Goal: Navigation & Orientation: Understand site structure

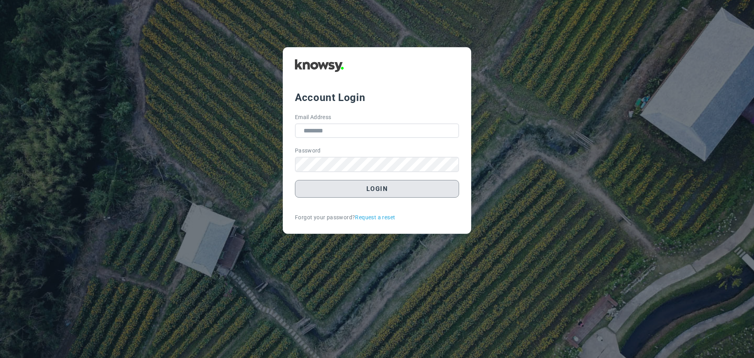
type input "**********"
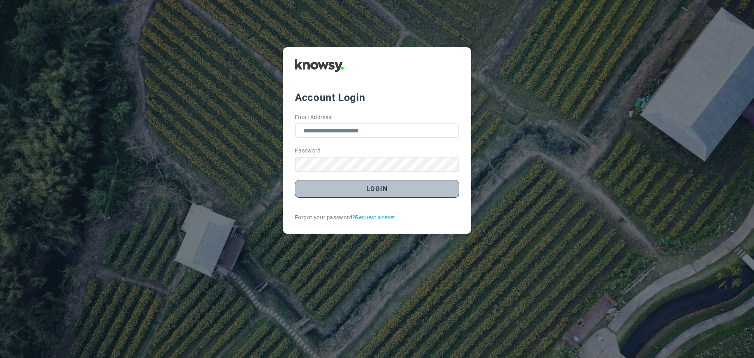
click at [374, 188] on button "Login" at bounding box center [377, 189] width 164 height 18
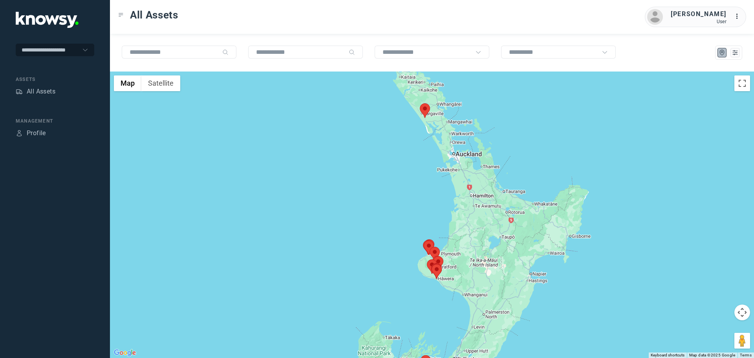
drag, startPoint x: 449, startPoint y: 225, endPoint x: 447, endPoint y: 252, distance: 26.8
click at [448, 253] on div at bounding box center [432, 214] width 644 height 286
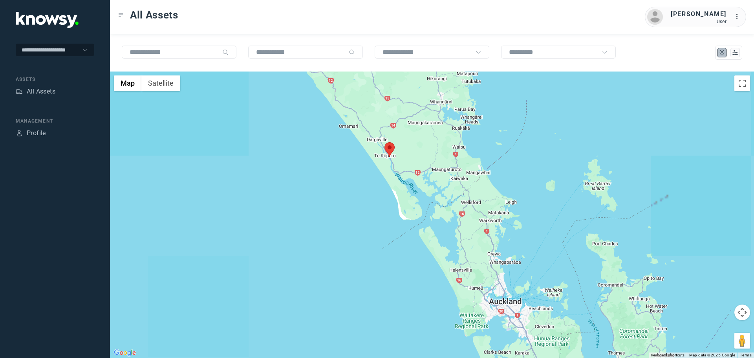
drag, startPoint x: 415, startPoint y: 103, endPoint x: 414, endPoint y: 215, distance: 111.6
click at [414, 215] on div at bounding box center [432, 214] width 644 height 286
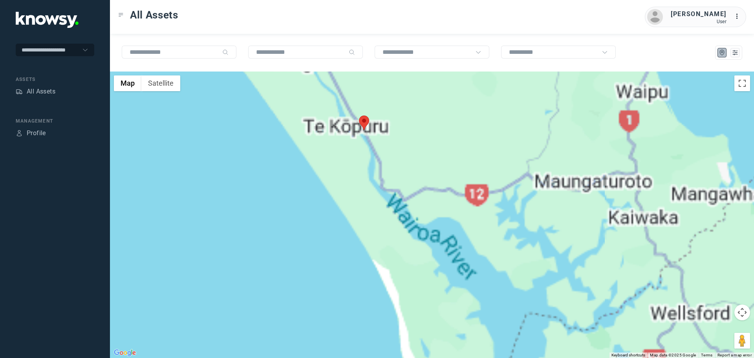
drag, startPoint x: 385, startPoint y: 134, endPoint x: 373, endPoint y: 209, distance: 76.0
click at [374, 209] on div at bounding box center [432, 214] width 644 height 286
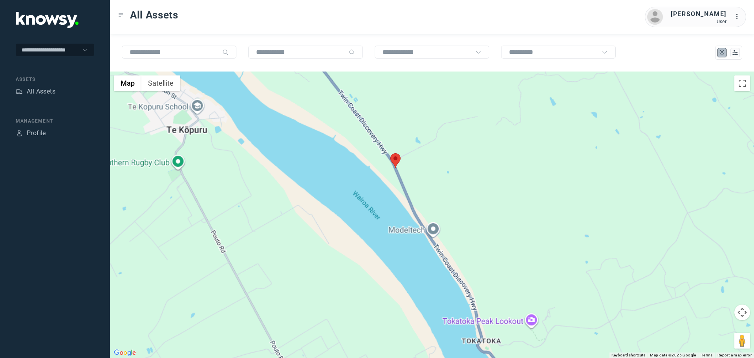
drag, startPoint x: 394, startPoint y: 154, endPoint x: 405, endPoint y: 219, distance: 66.1
click at [405, 219] on div at bounding box center [432, 214] width 644 height 286
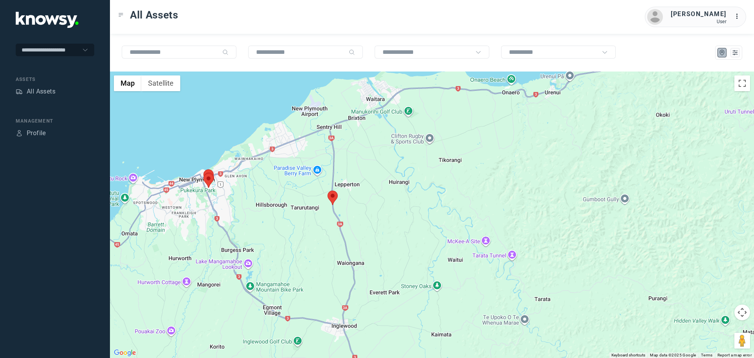
drag, startPoint x: 252, startPoint y: 203, endPoint x: 301, endPoint y: 206, distance: 48.8
click at [304, 206] on div at bounding box center [432, 214] width 644 height 286
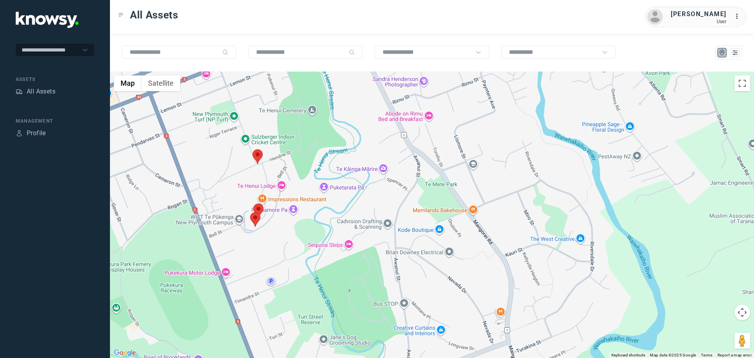
click at [253, 149] on area at bounding box center [253, 149] width 0 height 0
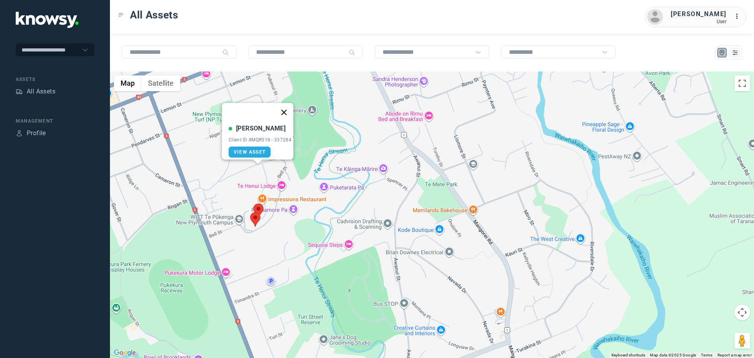
click at [288, 106] on button "Close" at bounding box center [284, 112] width 19 height 19
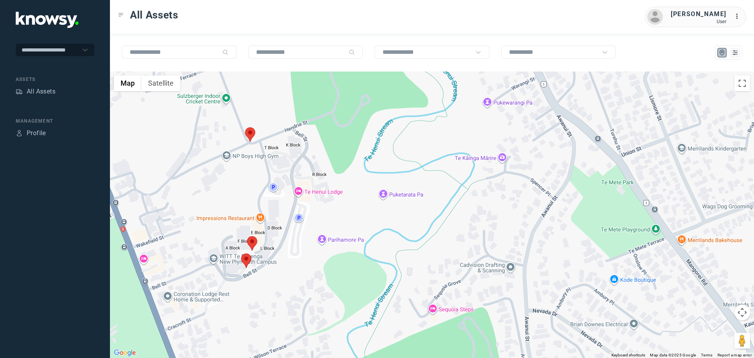
click at [247, 236] on area at bounding box center [247, 236] width 0 height 0
click at [280, 192] on button "Close" at bounding box center [277, 199] width 19 height 19
click at [241, 253] on area at bounding box center [241, 253] width 0 height 0
click at [277, 213] on button "Close" at bounding box center [272, 216] width 19 height 19
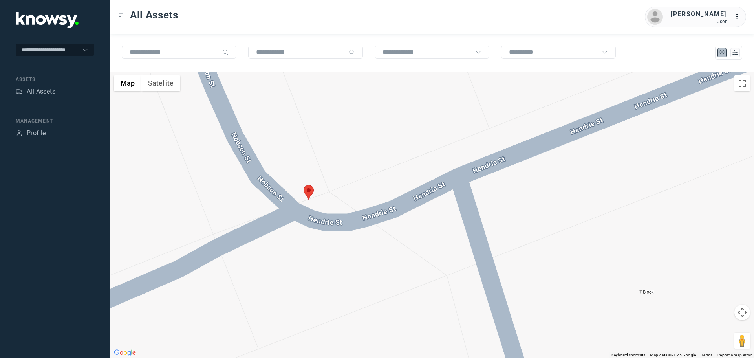
click at [304, 185] on area at bounding box center [304, 185] width 0 height 0
click at [339, 144] on button "Close" at bounding box center [335, 148] width 19 height 19
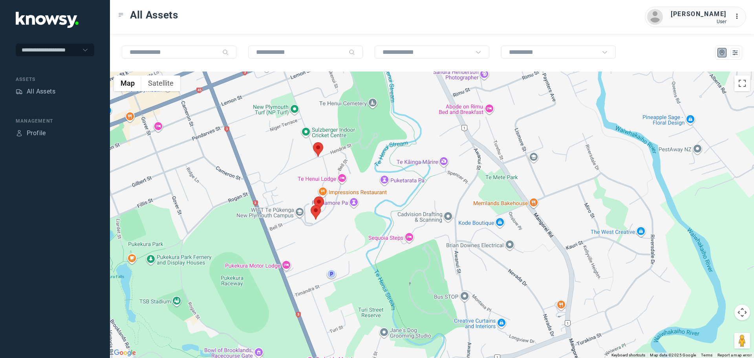
drag, startPoint x: 375, startPoint y: 282, endPoint x: 343, endPoint y: 200, distance: 88.8
click at [343, 200] on div at bounding box center [432, 214] width 644 height 286
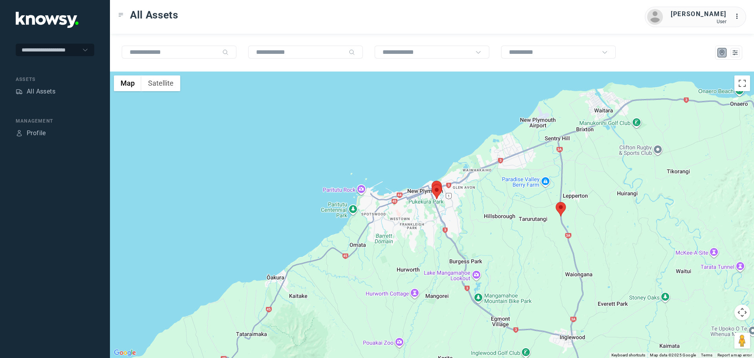
drag, startPoint x: 615, startPoint y: 225, endPoint x: 430, endPoint y: 213, distance: 185.4
click at [439, 214] on div at bounding box center [432, 214] width 644 height 286
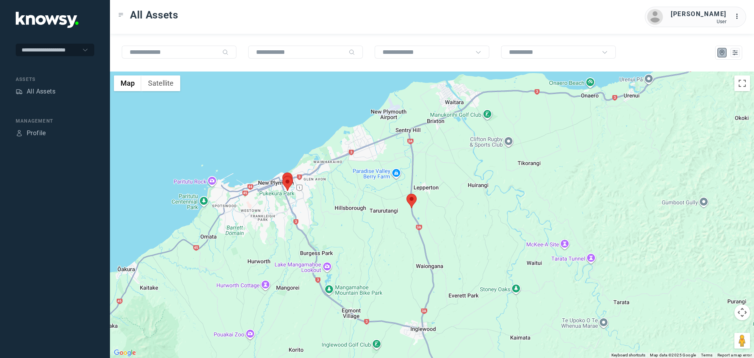
click at [407, 194] on area at bounding box center [407, 194] width 0 height 0
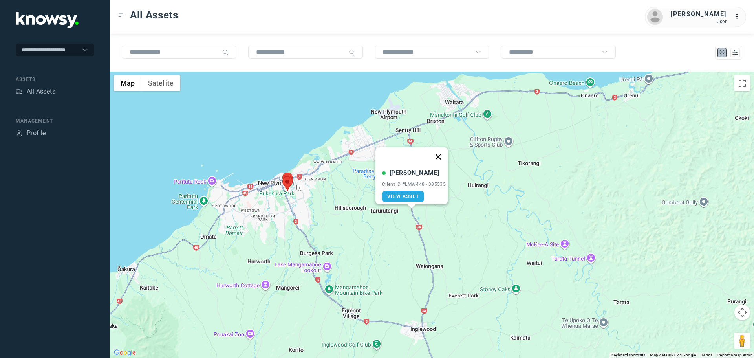
click at [443, 152] on button "Close" at bounding box center [438, 156] width 19 height 19
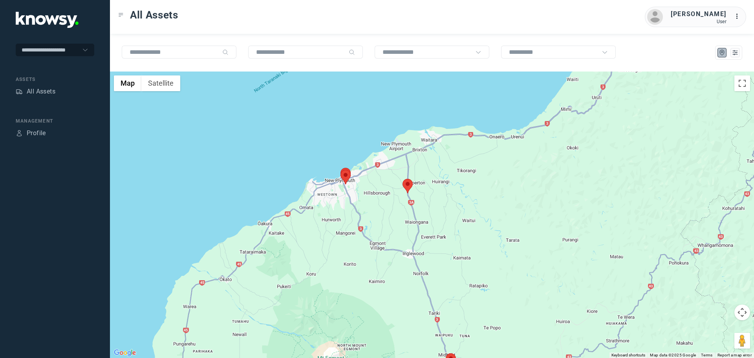
drag, startPoint x: 448, startPoint y: 259, endPoint x: 410, endPoint y: 145, distance: 121.0
click at [410, 147] on div "To navigate, press the arrow keys." at bounding box center [432, 214] width 644 height 286
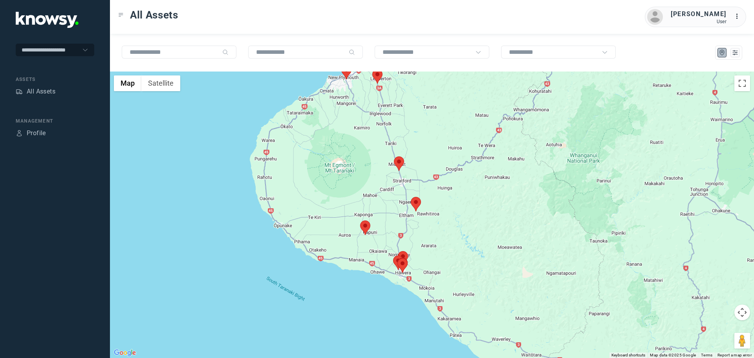
click at [394, 156] on area at bounding box center [394, 156] width 0 height 0
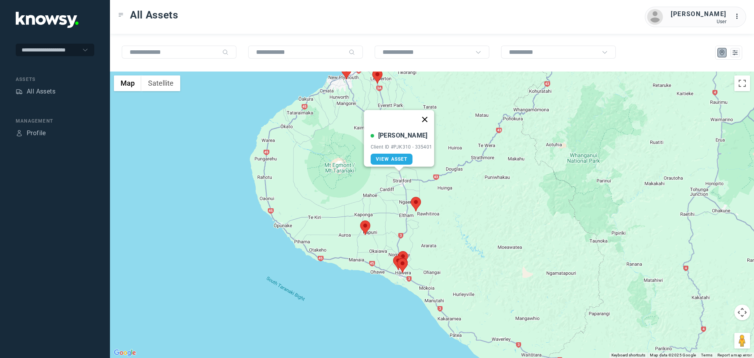
click at [428, 114] on button "Close" at bounding box center [424, 119] width 19 height 19
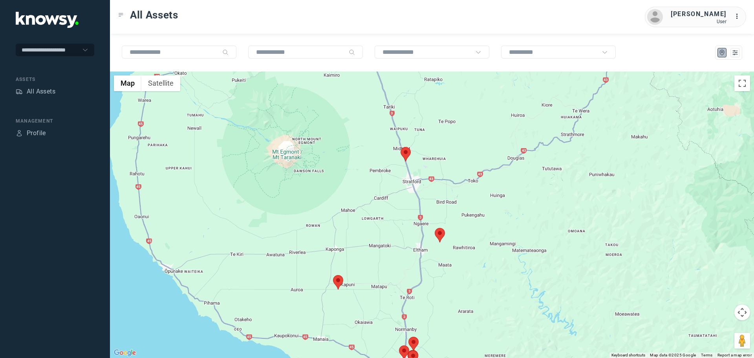
click at [333, 275] on area at bounding box center [333, 275] width 0 height 0
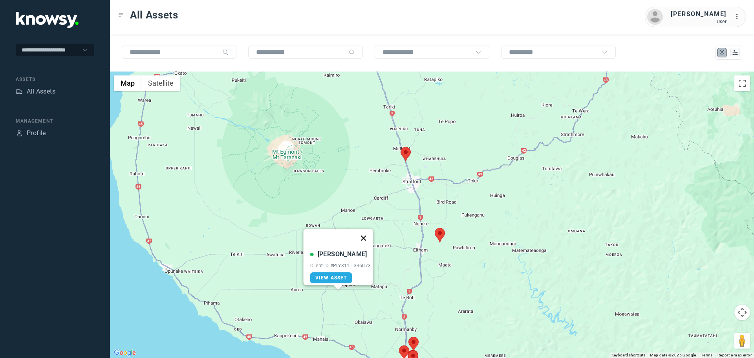
click at [371, 232] on button "Close" at bounding box center [363, 238] width 19 height 19
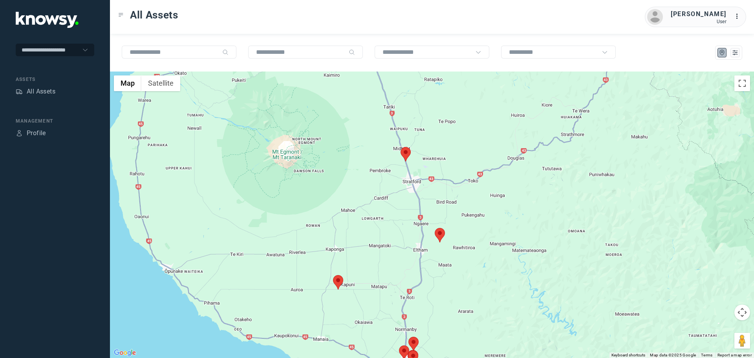
click at [435, 228] on area at bounding box center [435, 228] width 0 height 0
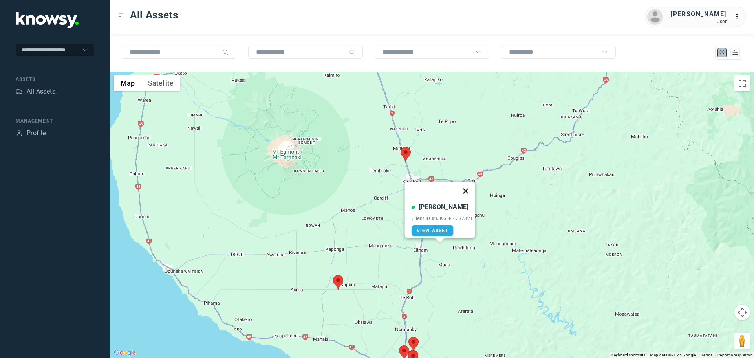
click at [470, 185] on button "Close" at bounding box center [465, 190] width 19 height 19
